Goal: Information Seeking & Learning: Learn about a topic

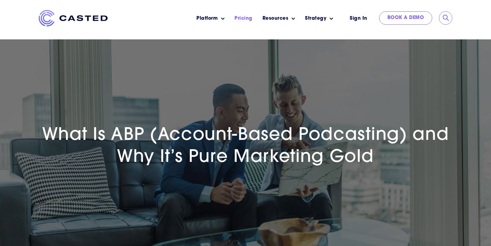
click at [247, 17] on link "Pricing" at bounding box center [244, 18] width 18 height 7
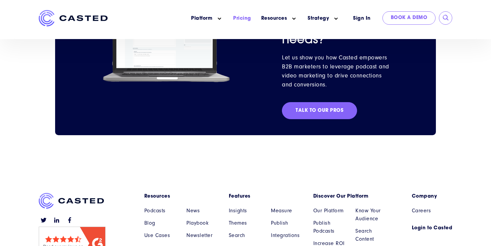
scroll to position [785, 0]
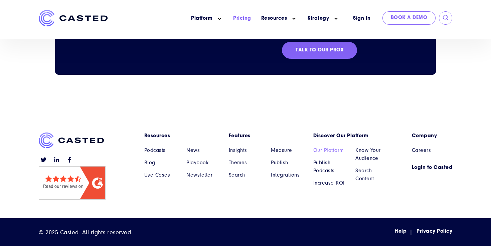
click at [329, 151] on link "Our Platform" at bounding box center [329, 150] width 32 height 8
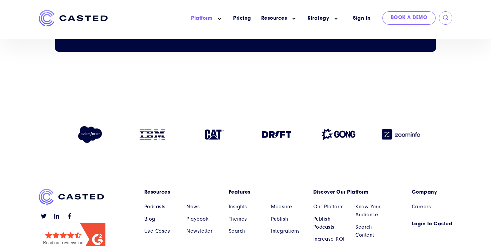
scroll to position [1684, 0]
